Goal: Task Accomplishment & Management: Manage account settings

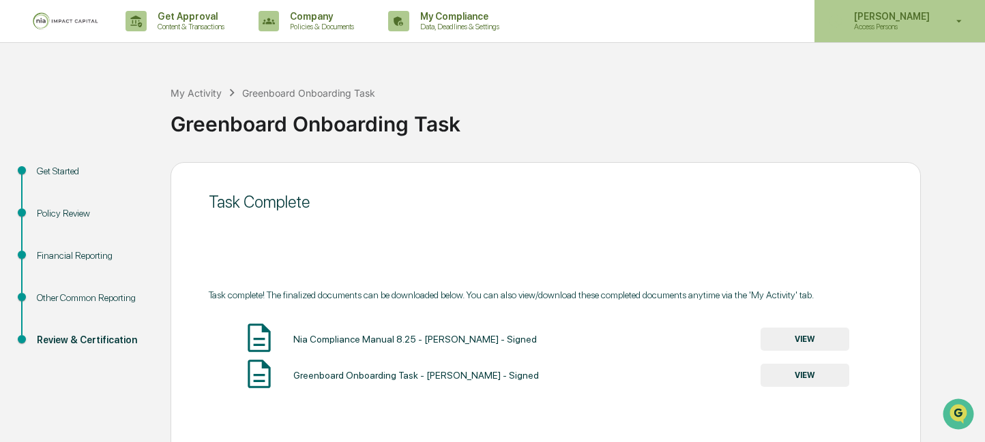
click at [928, 32] on div "[PERSON_NAME] Access Persons" at bounding box center [899, 21] width 170 height 42
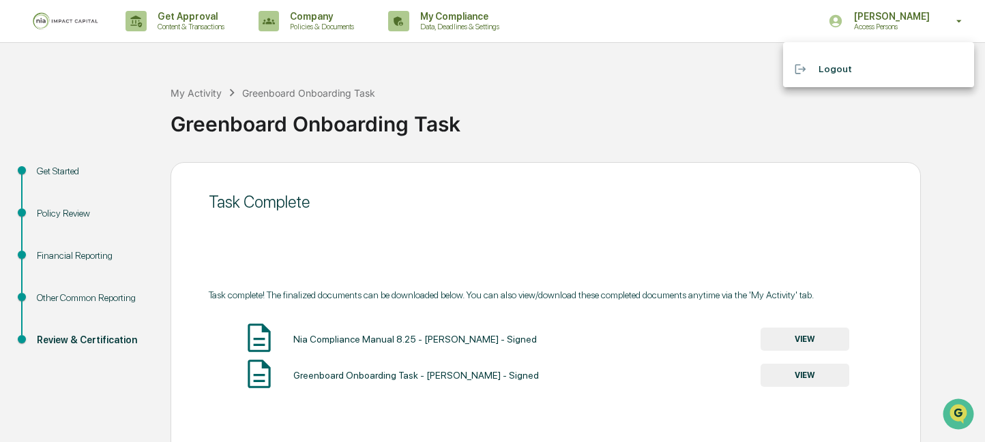
click at [733, 91] on div at bounding box center [492, 221] width 985 height 442
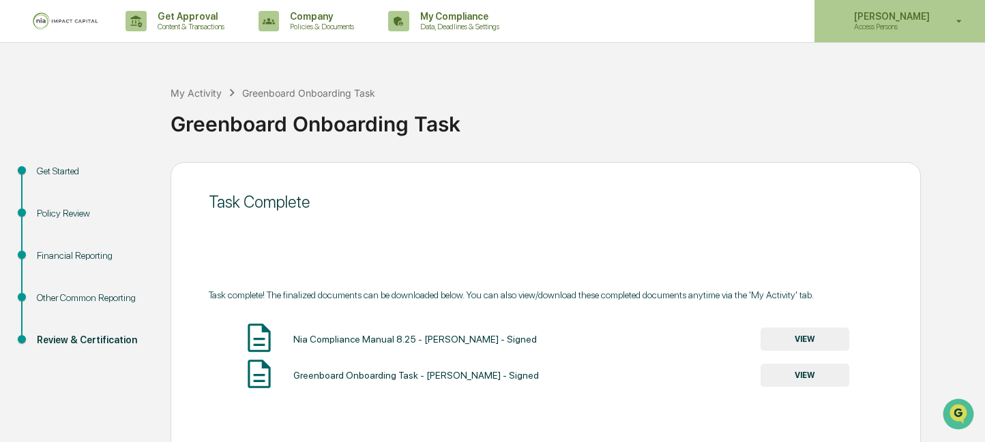
click at [916, 23] on p "Access Persons" at bounding box center [889, 27] width 93 height 10
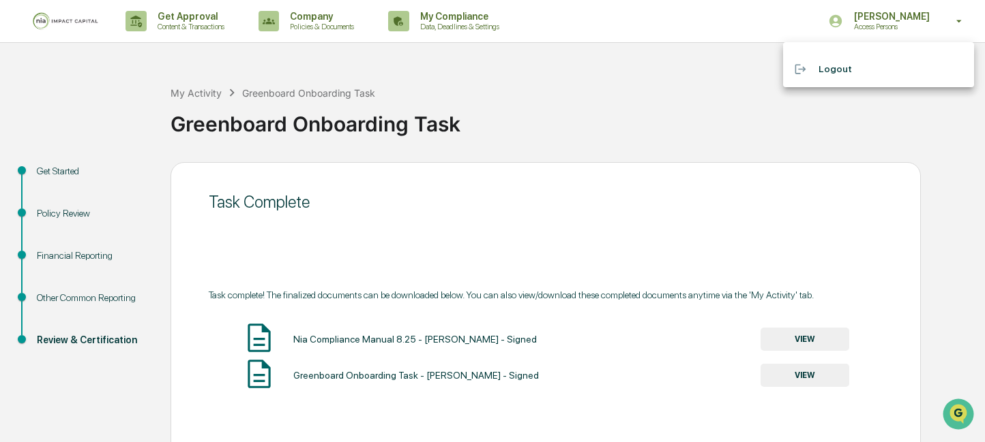
click at [847, 70] on li "Logout" at bounding box center [878, 69] width 191 height 25
